Goal: Transaction & Acquisition: Purchase product/service

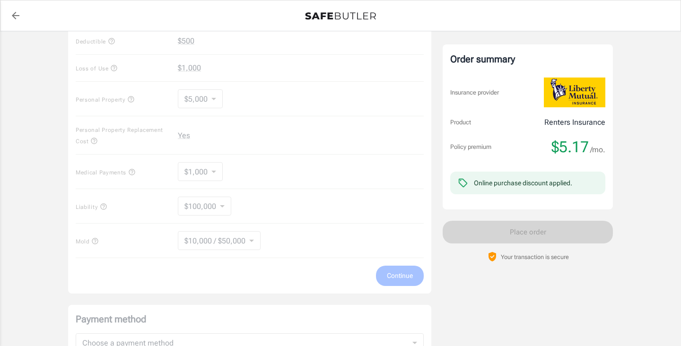
scroll to position [396, 0]
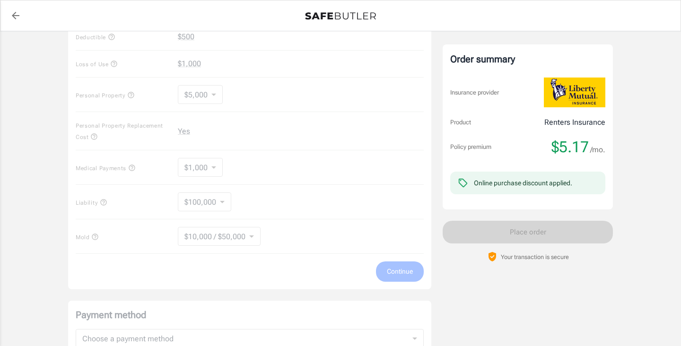
click at [225, 203] on div "Coverage options Deductible $500 Loss of Use $1,000 Personal Property $5,000 50…" at bounding box center [249, 142] width 363 height 295
click at [219, 203] on div "Coverage options Deductible $500 Loss of Use $1,000 Personal Property $5,000 50…" at bounding box center [249, 142] width 363 height 295
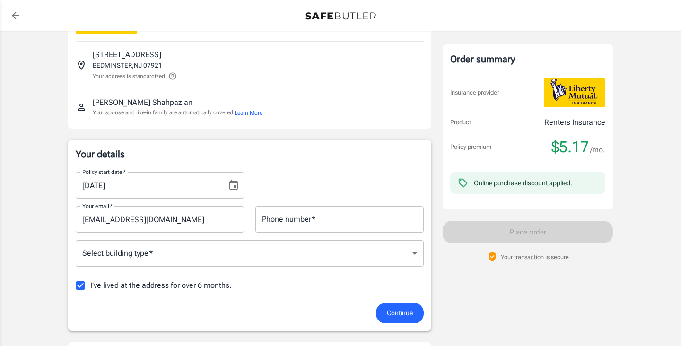
scroll to position [68, 0]
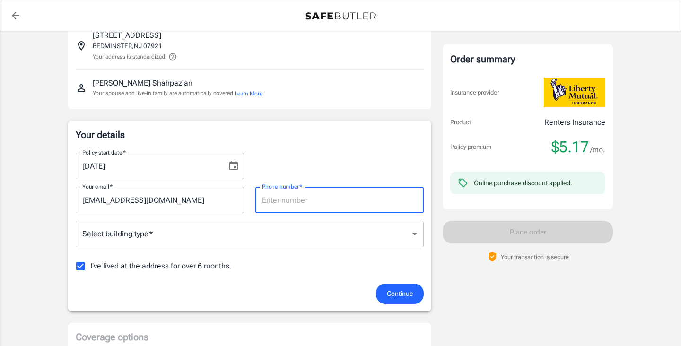
click at [272, 199] on input "Phone number   *" at bounding box center [339, 200] width 168 height 26
type input "9083378700"
type input "[EMAIL_ADDRESS][DOMAIN_NAME]"
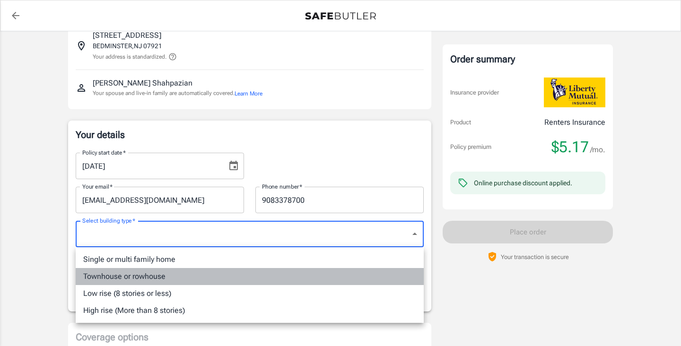
click at [187, 275] on li "Townhouse or rowhouse" at bounding box center [250, 276] width 348 height 17
type input "townhouse"
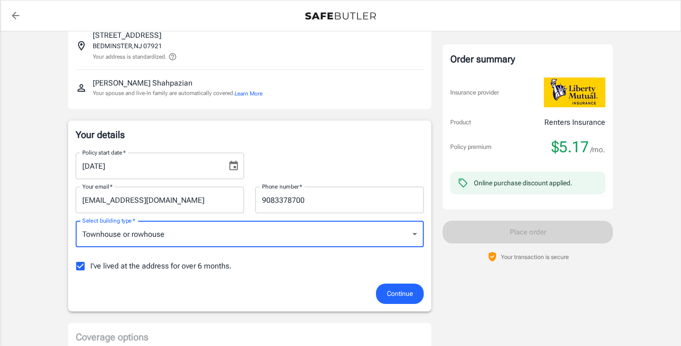
scroll to position [114, 0]
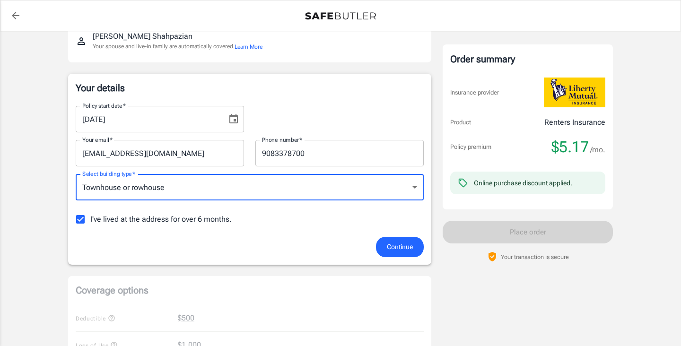
click at [389, 250] on span "Continue" at bounding box center [400, 247] width 26 height 12
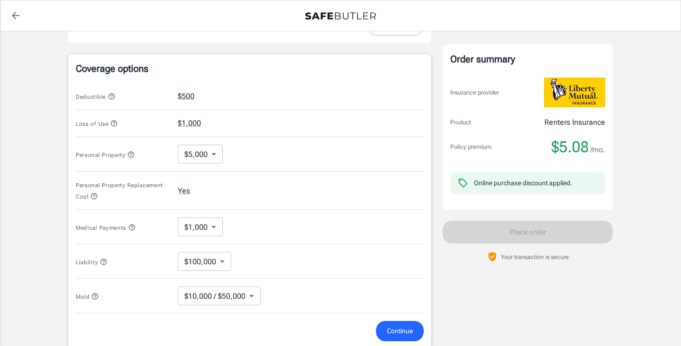
scroll to position [373, 0]
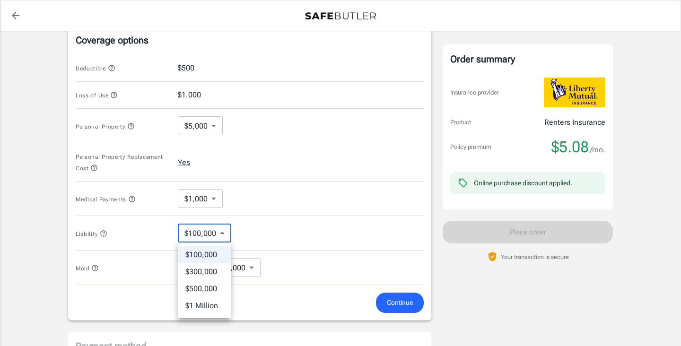
click at [221, 231] on body "Policy premium $ 5.08 /mo Liberty Mutual Renters Insurance [STREET_ADDRESS] You…" at bounding box center [340, 95] width 681 height 937
click at [209, 272] on li "$300,000" at bounding box center [204, 271] width 53 height 17
type input "300000"
click at [393, 307] on span "Continue" at bounding box center [400, 303] width 26 height 12
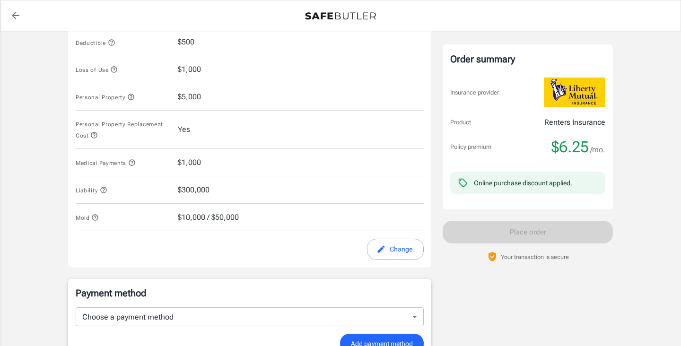
scroll to position [347, 0]
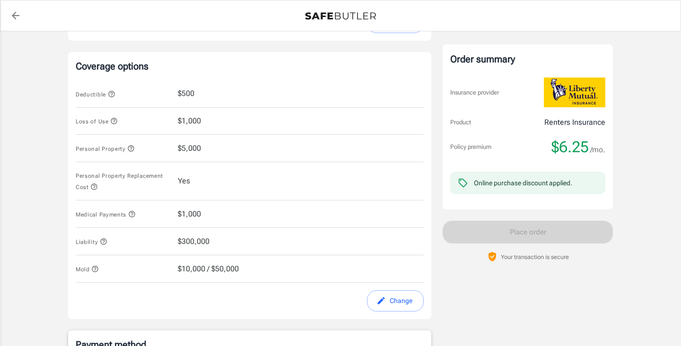
click at [115, 119] on icon "button" at bounding box center [114, 121] width 8 height 8
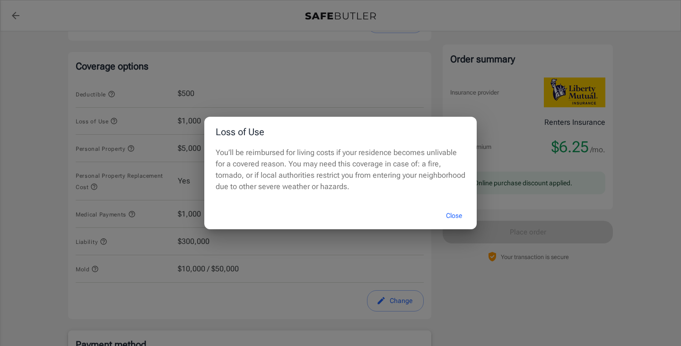
click at [116, 118] on div "Loss of Use You’ll be reimbursed for living costs if your residence becomes unl…" at bounding box center [340, 173] width 681 height 346
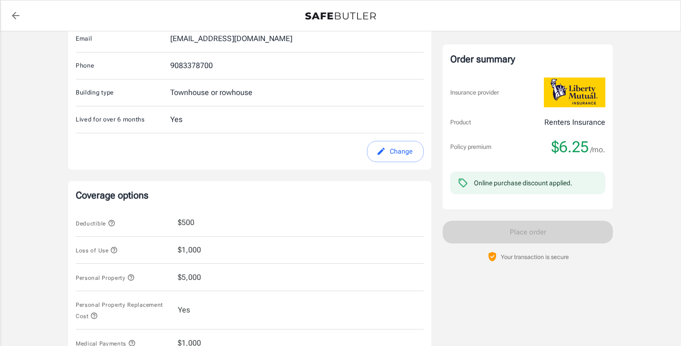
scroll to position [178, 0]
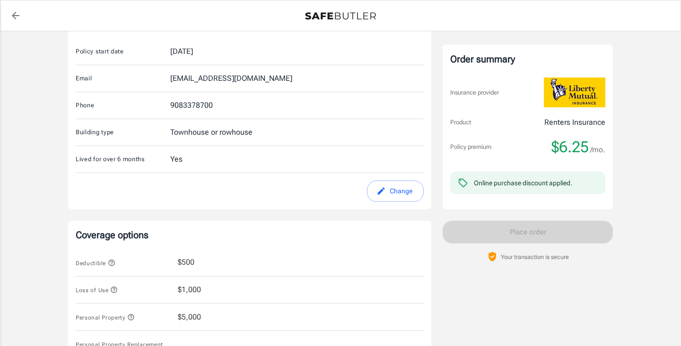
click at [389, 191] on button "Change" at bounding box center [395, 191] width 57 height 21
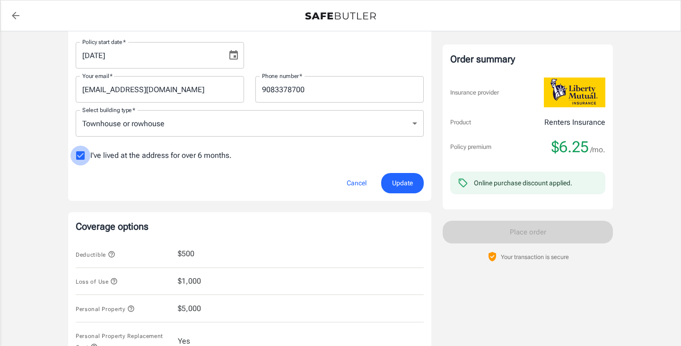
click at [81, 157] on input "I've lived at the address for over 6 months." at bounding box center [80, 156] width 20 height 20
checkbox input "false"
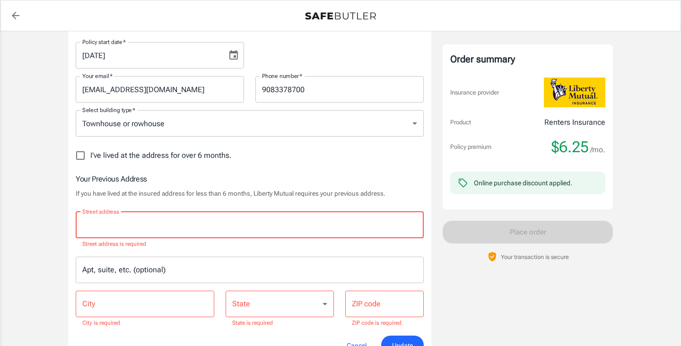
click at [138, 230] on input "Street address" at bounding box center [249, 225] width 339 height 18
type input "[STREET_ADDRESS]"
type input "townhouse"
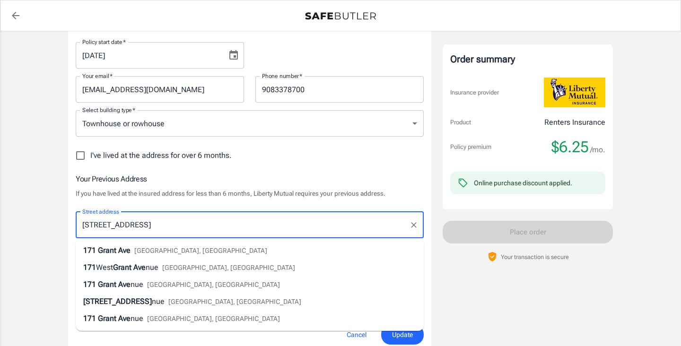
click at [153, 249] on span "[GEOGRAPHIC_DATA], [GEOGRAPHIC_DATA]" at bounding box center [200, 251] width 133 height 8
type input "[GEOGRAPHIC_DATA]"
select select "NJ"
type input "07974"
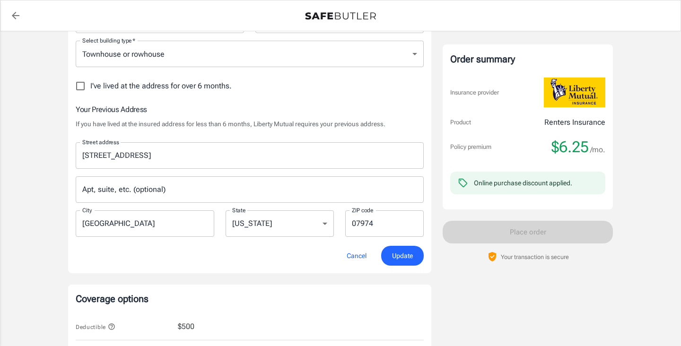
scroll to position [248, 0]
click at [392, 252] on span "Update" at bounding box center [402, 256] width 21 height 12
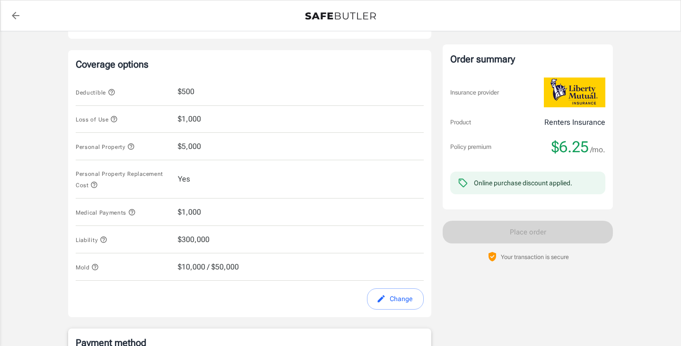
scroll to position [375, 0]
click at [132, 145] on icon "button" at bounding box center [131, 147] width 6 height 6
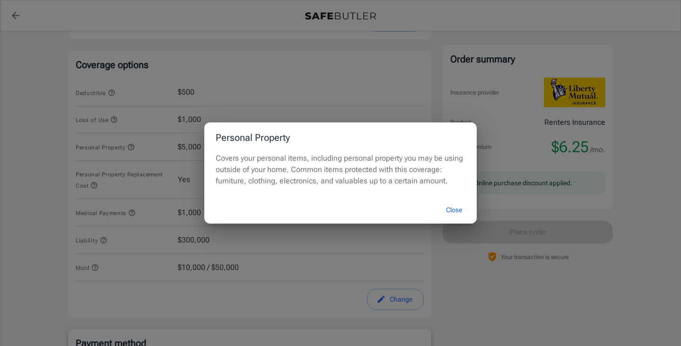
click at [234, 73] on div "Personal Property Covers your personal items, including personal property you m…" at bounding box center [340, 173] width 681 height 346
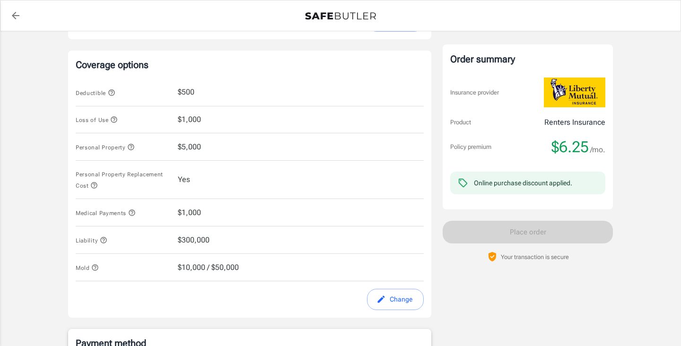
click at [398, 300] on button "Change" at bounding box center [395, 299] width 57 height 21
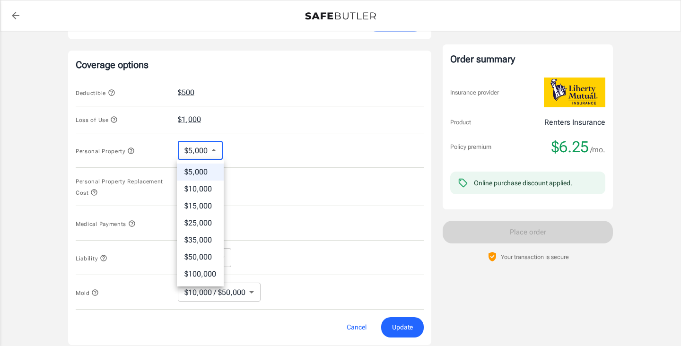
click at [215, 154] on body "Policy premium $ 6.25 /mo Liberty Mutual Renters Insurance [STREET_ADDRESS] You…" at bounding box center [340, 107] width 681 height 964
click at [211, 190] on li "$10,000" at bounding box center [200, 189] width 47 height 17
type input "10000"
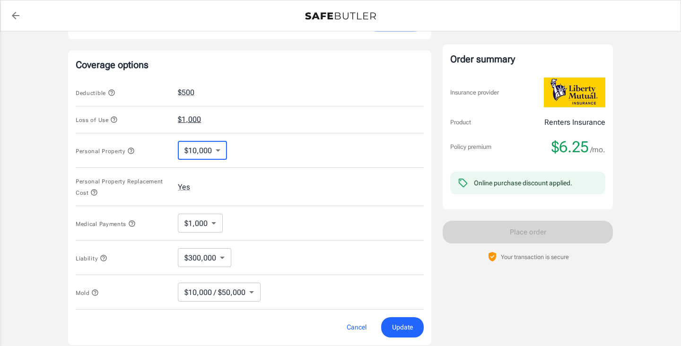
click at [195, 118] on button "$1,000" at bounding box center [189, 119] width 23 height 11
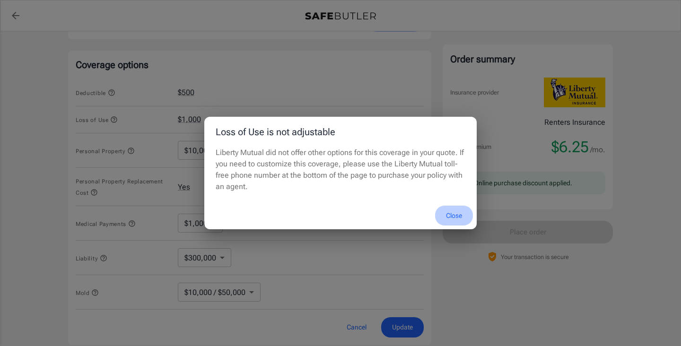
click at [454, 219] on button "Close" at bounding box center [454, 216] width 38 height 20
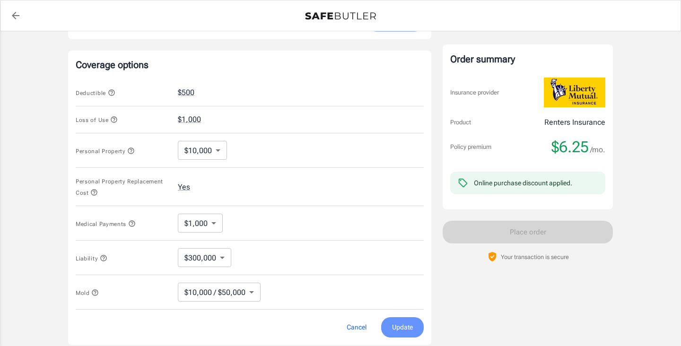
click at [400, 326] on span "Update" at bounding box center [402, 327] width 21 height 12
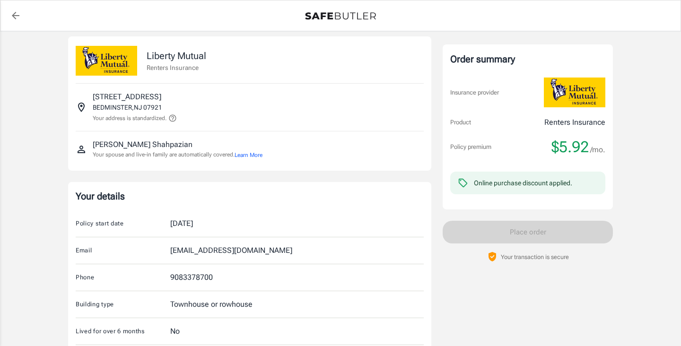
scroll to position [0, 0]
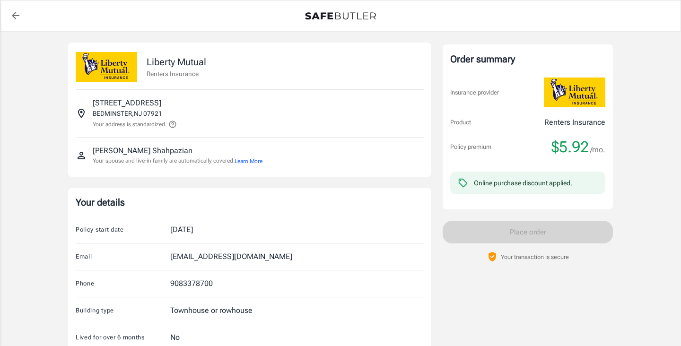
click at [138, 102] on p "[STREET_ADDRESS]" at bounding box center [127, 102] width 69 height 11
click at [99, 100] on p "[STREET_ADDRESS]" at bounding box center [127, 102] width 69 height 11
drag, startPoint x: 102, startPoint y: 101, endPoint x: 89, endPoint y: 101, distance: 12.8
click at [89, 101] on div "[STREET_ADDRESS] Your address is standardized." at bounding box center [250, 113] width 348 height 32
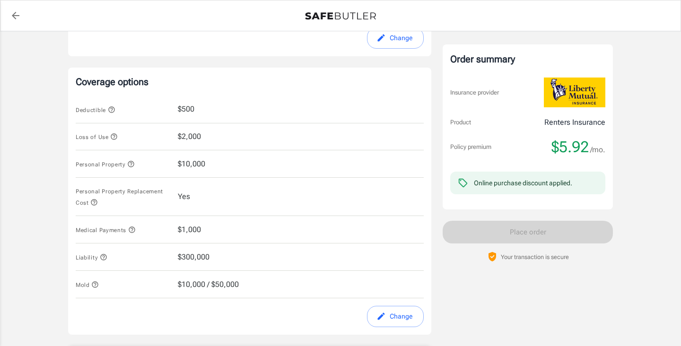
scroll to position [360, 0]
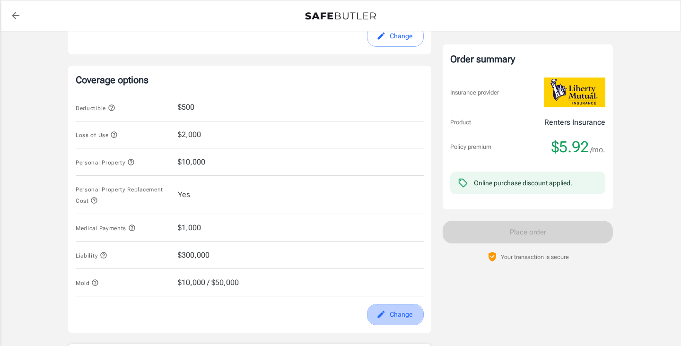
click at [393, 312] on button "Change" at bounding box center [395, 314] width 57 height 21
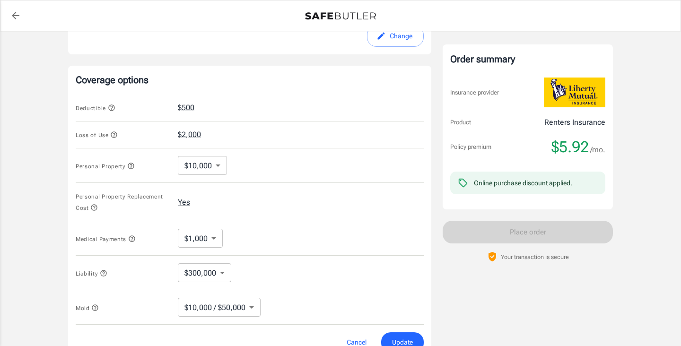
click at [114, 132] on icon "button" at bounding box center [114, 135] width 8 height 8
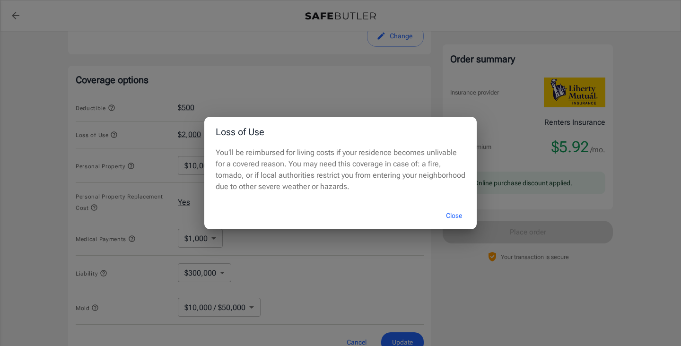
click at [449, 214] on button "Close" at bounding box center [454, 216] width 38 height 20
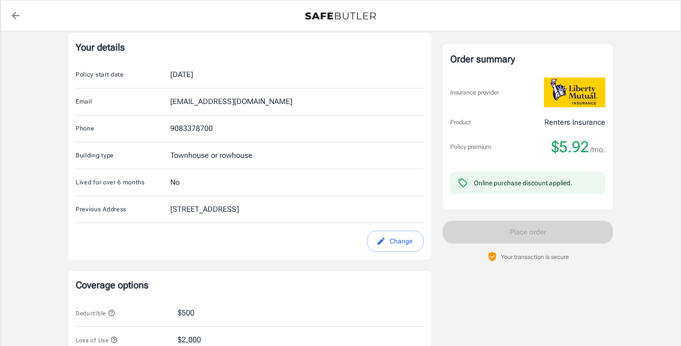
scroll to position [157, 0]
